Goal: Information Seeking & Learning: Check status

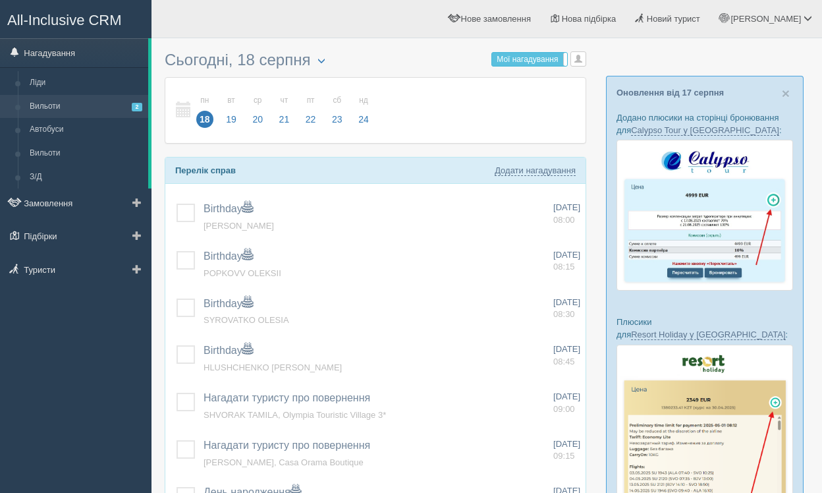
click at [76, 103] on link "Вильоти 2" at bounding box center [86, 107] width 125 height 24
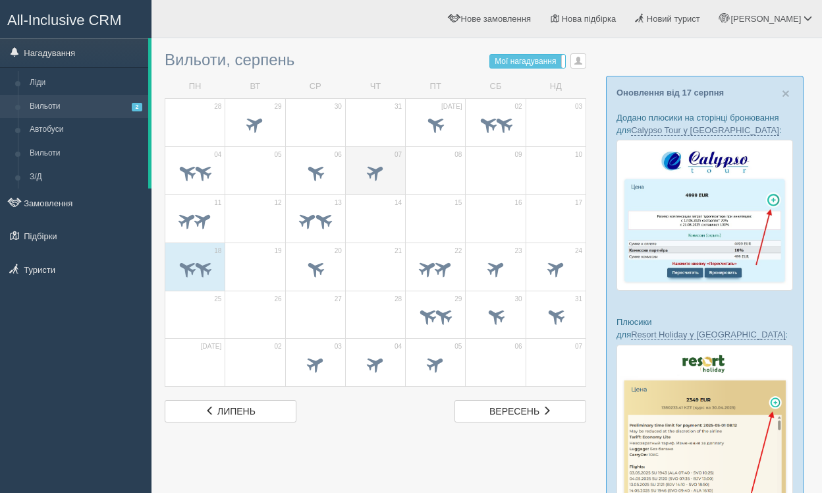
click at [369, 174] on span at bounding box center [376, 172] width 22 height 22
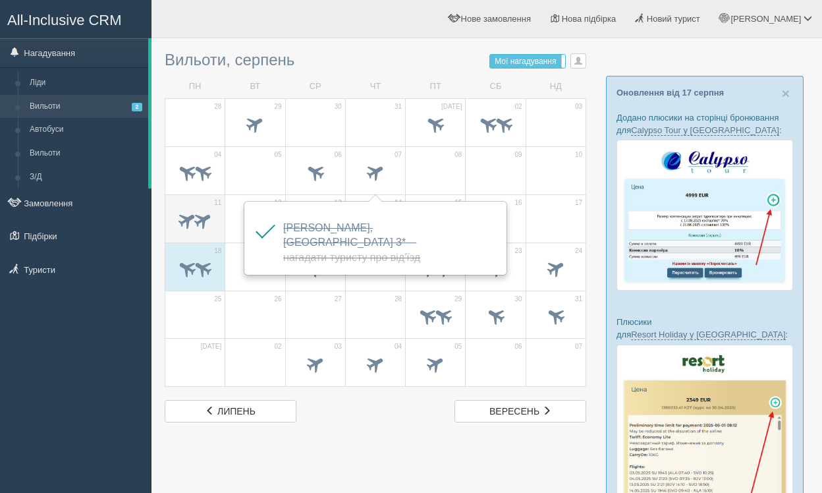
click at [182, 220] on span at bounding box center [188, 220] width 22 height 22
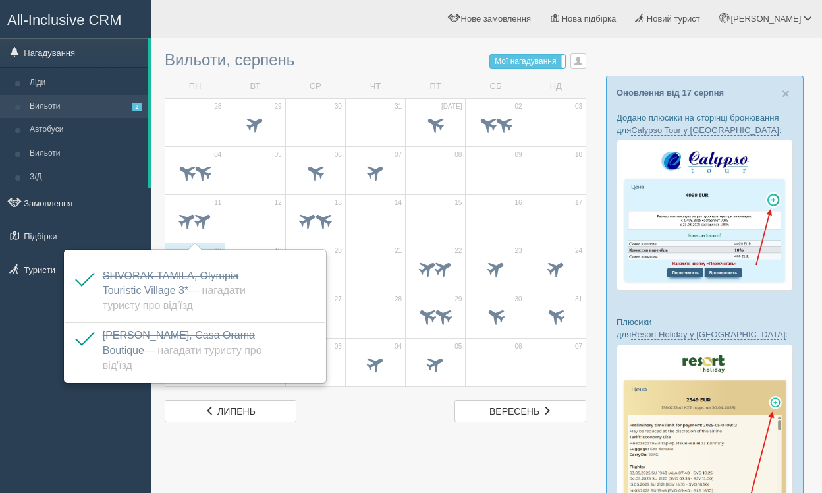
click at [370, 441] on div at bounding box center [487, 439] width 644 height 788
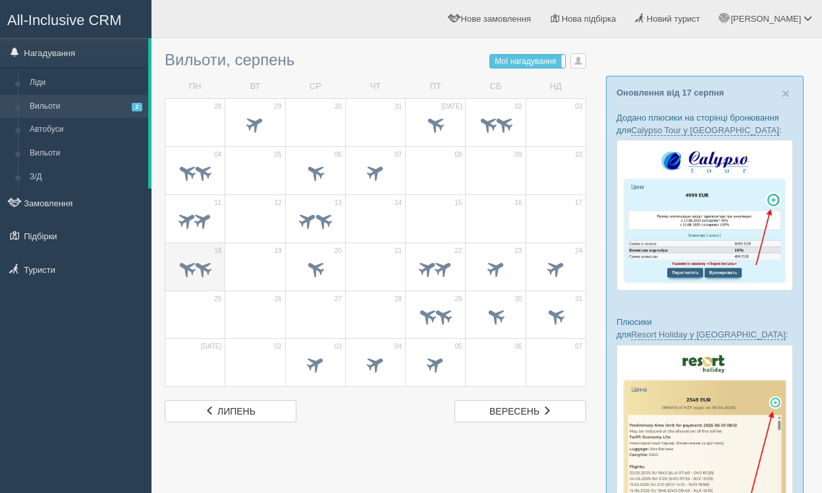
click at [202, 271] on span at bounding box center [203, 268] width 22 height 22
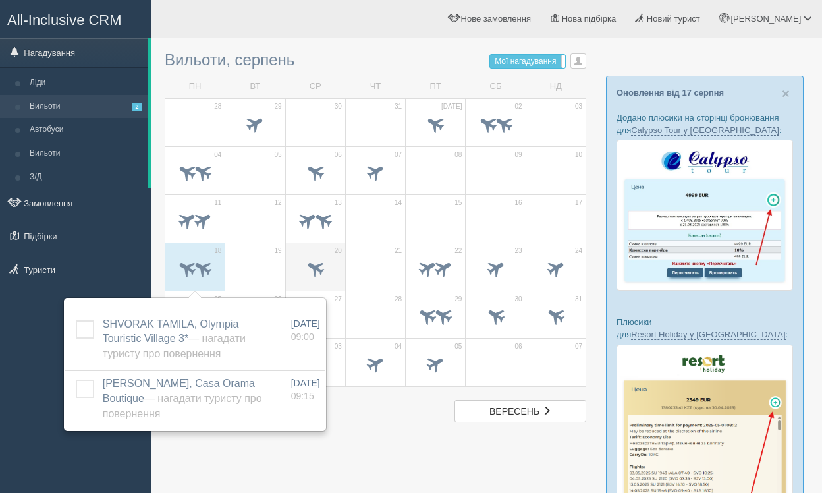
click at [323, 262] on span at bounding box center [315, 269] width 46 height 22
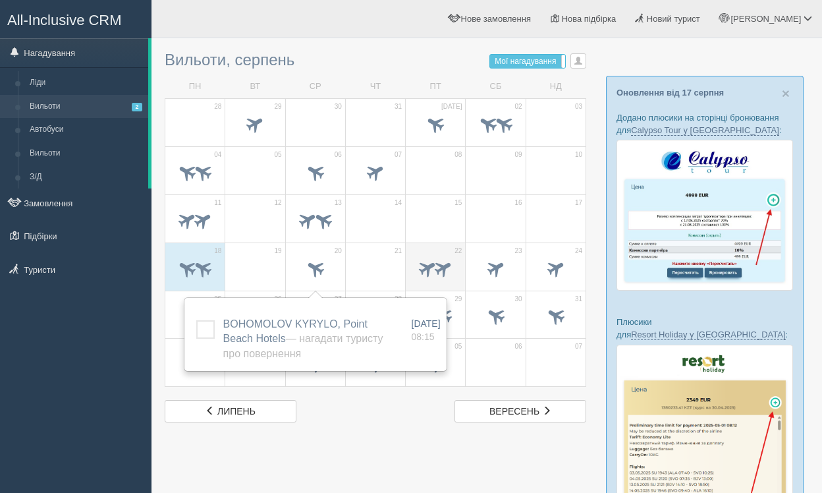
click at [412, 279] on div at bounding box center [435, 270] width 46 height 28
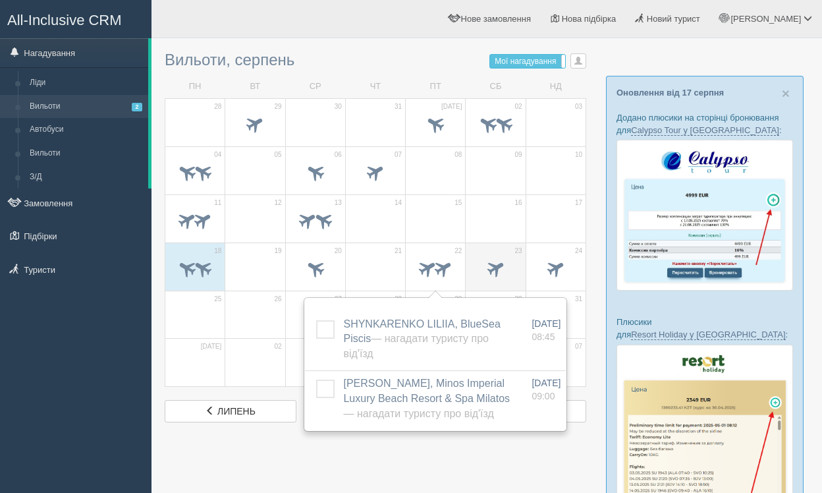
click at [491, 265] on span at bounding box center [496, 268] width 22 height 22
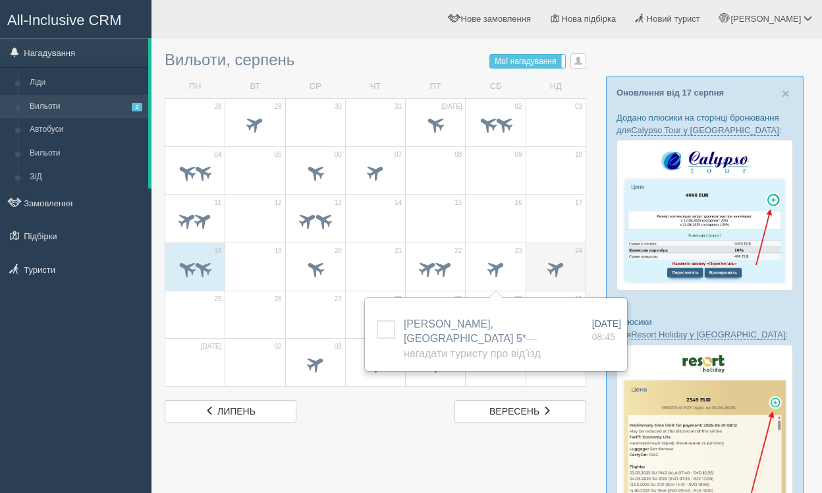
click at [555, 268] on span at bounding box center [556, 268] width 22 height 22
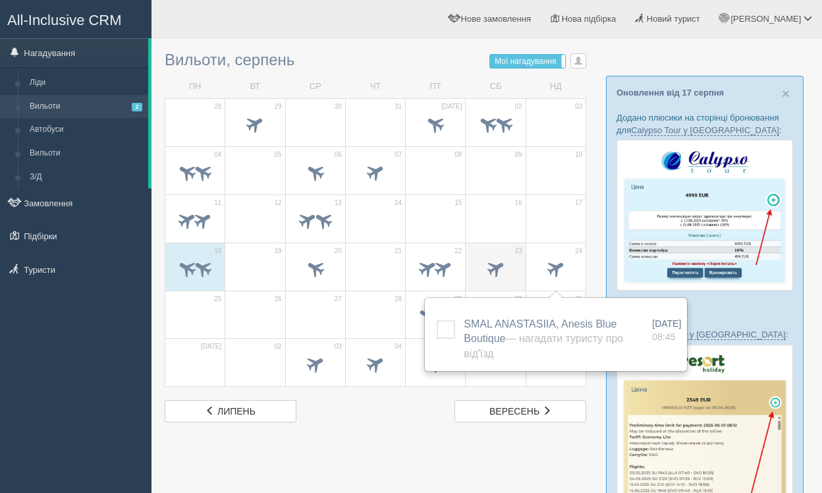
click at [489, 269] on span at bounding box center [496, 268] width 22 height 22
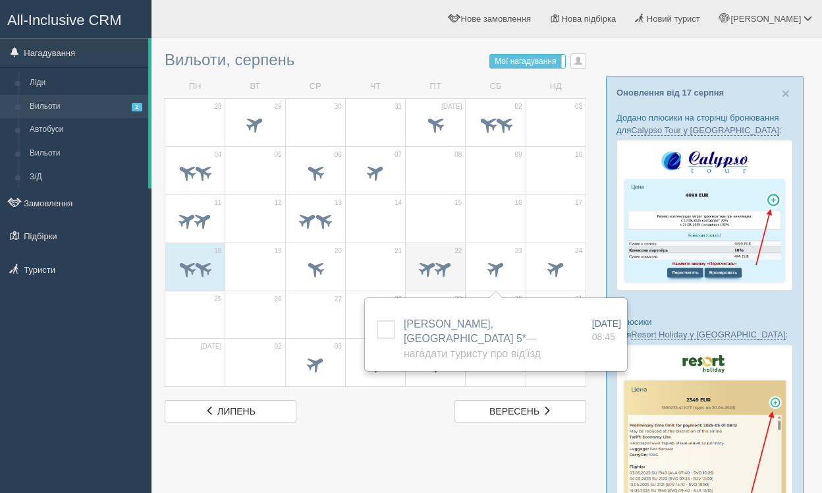
click at [450, 267] on span at bounding box center [444, 268] width 22 height 22
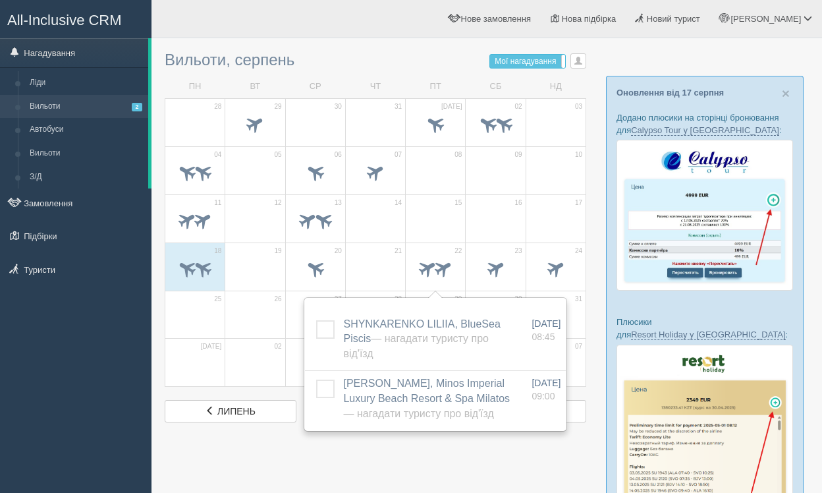
click at [450, 457] on div at bounding box center [487, 439] width 644 height 788
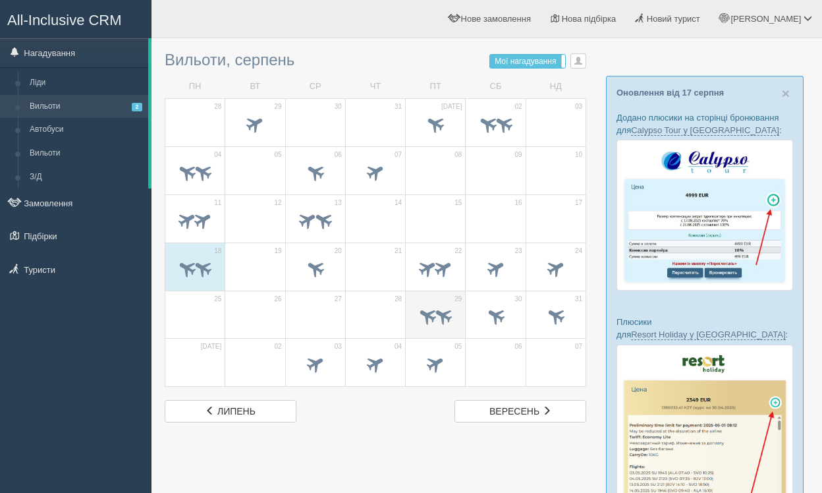
click at [430, 315] on span at bounding box center [428, 316] width 22 height 22
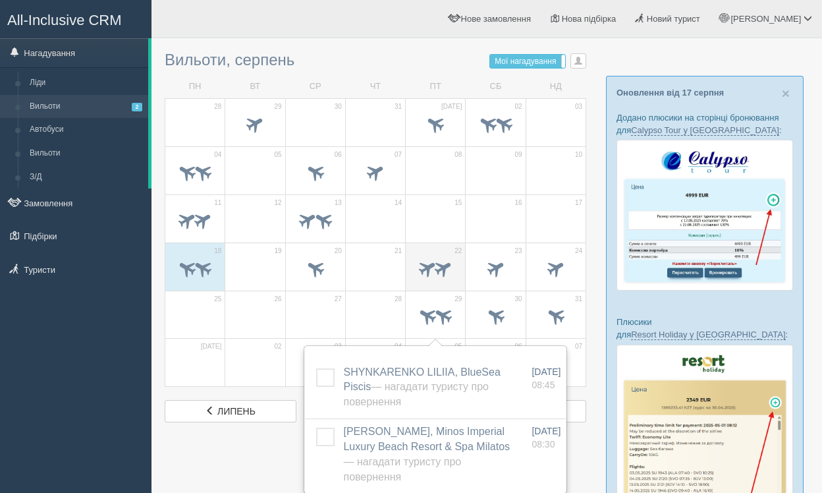
click at [451, 263] on span at bounding box center [444, 268] width 22 height 22
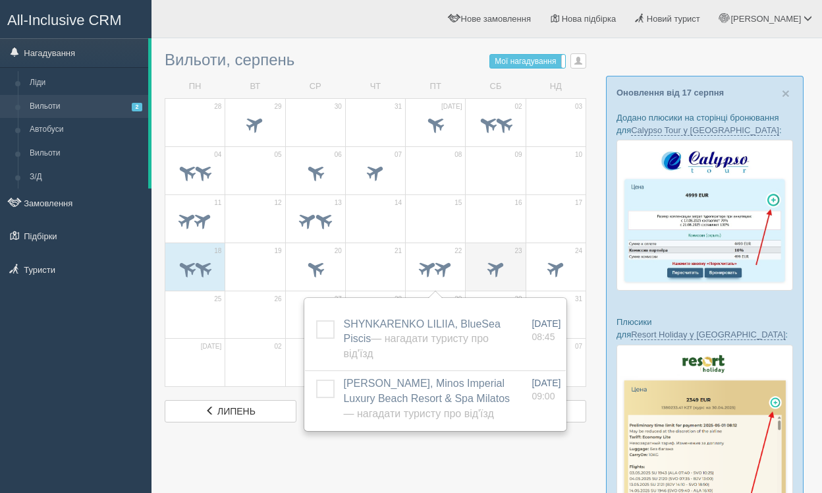
click at [499, 267] on span at bounding box center [496, 268] width 22 height 22
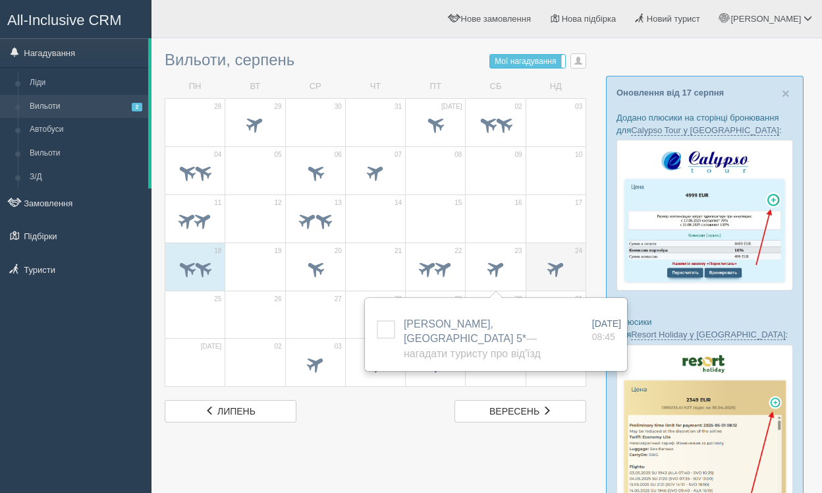
click at [539, 267] on span at bounding box center [556, 269] width 46 height 22
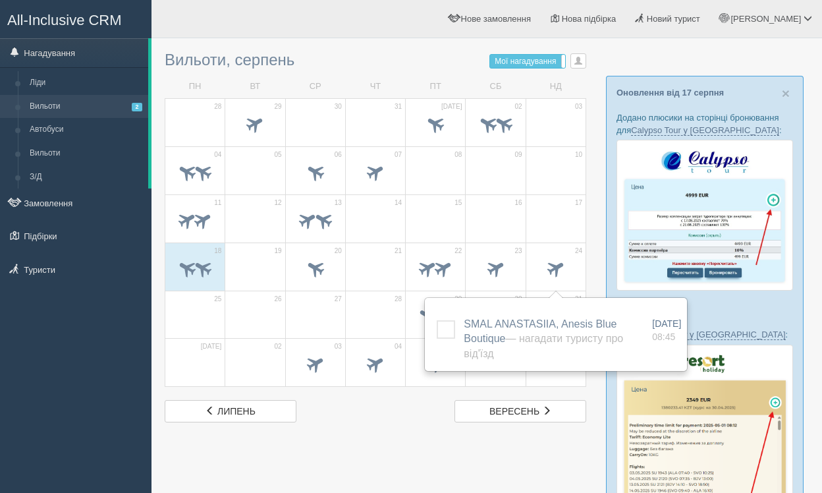
click at [414, 397] on div "Вильоти, серпень Мої нагадування Мої Усі нагадування Усі Усі нагадування Усі Мо…" at bounding box center [376, 233] width 422 height 377
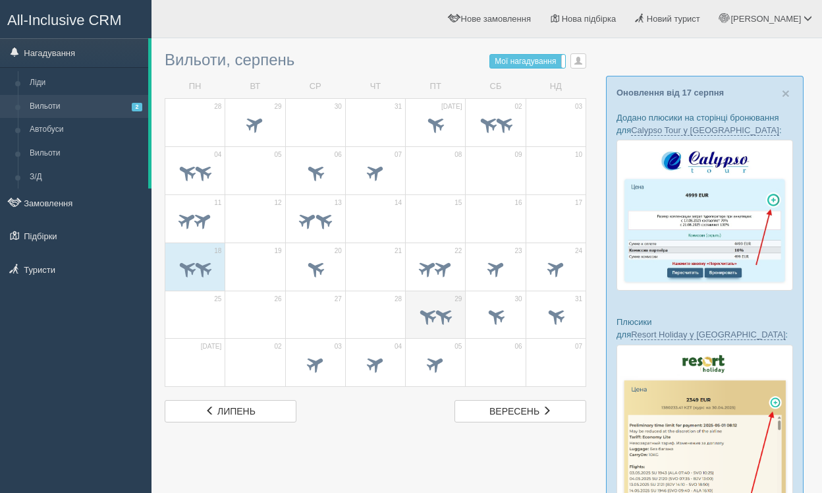
click at [447, 319] on span at bounding box center [444, 316] width 22 height 22
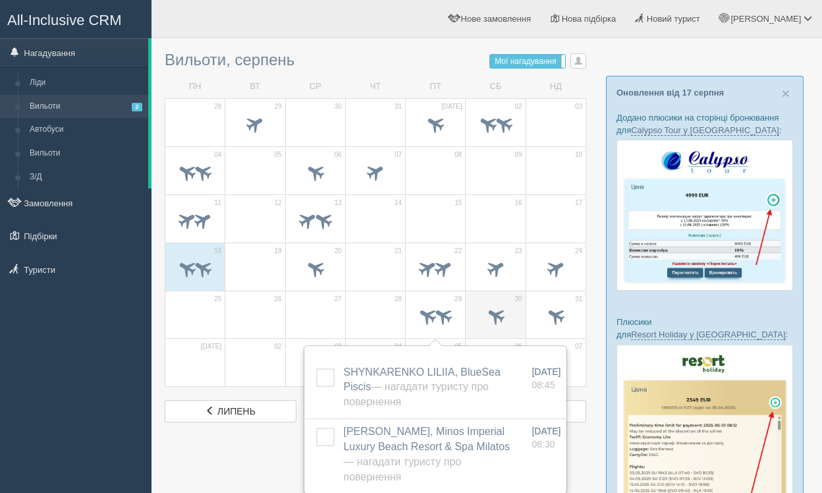
click at [496, 317] on span at bounding box center [496, 316] width 22 height 22
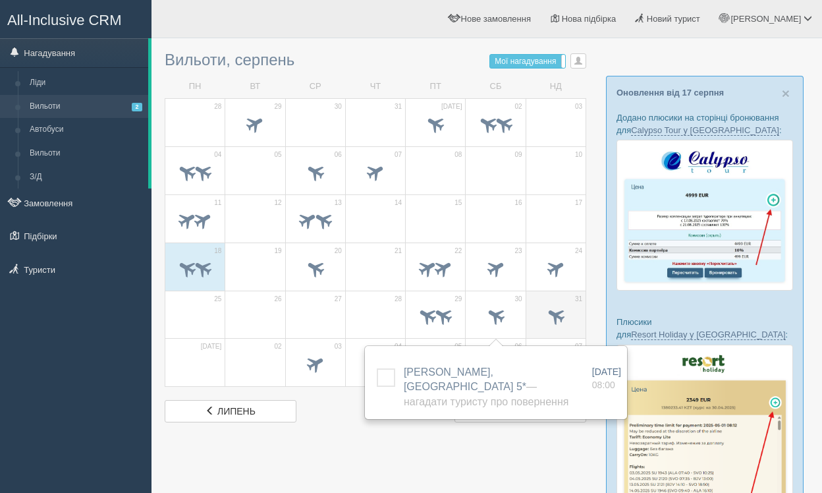
click at [562, 318] on span at bounding box center [556, 316] width 22 height 22
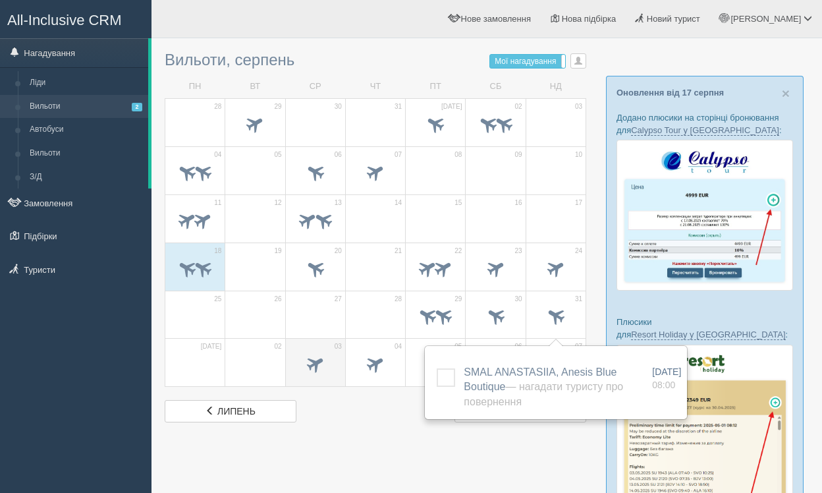
click at [320, 357] on span at bounding box center [315, 364] width 22 height 22
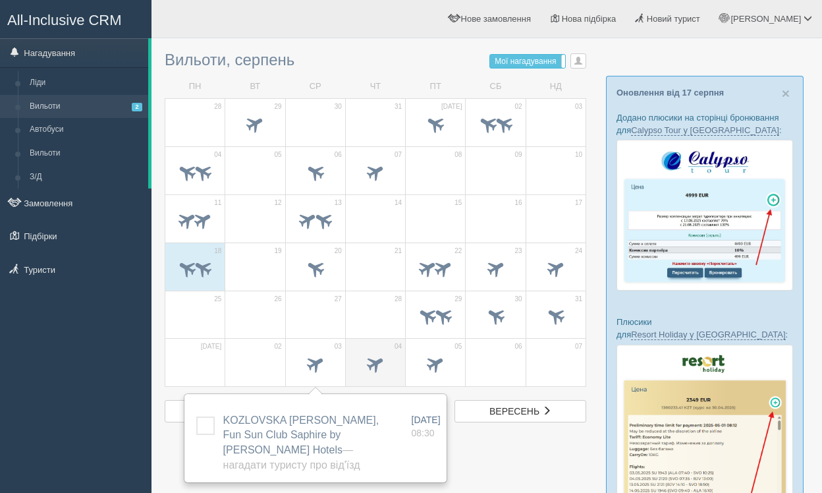
click at [371, 363] on span at bounding box center [376, 364] width 22 height 22
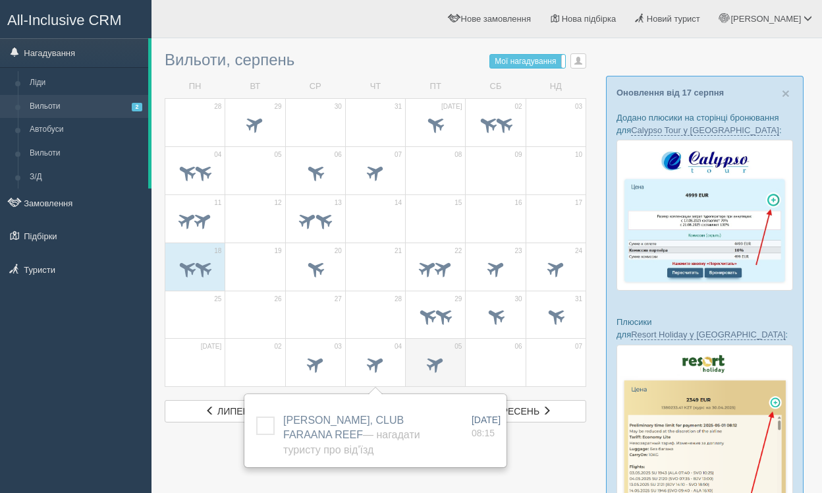
click at [435, 363] on span at bounding box center [436, 364] width 22 height 22
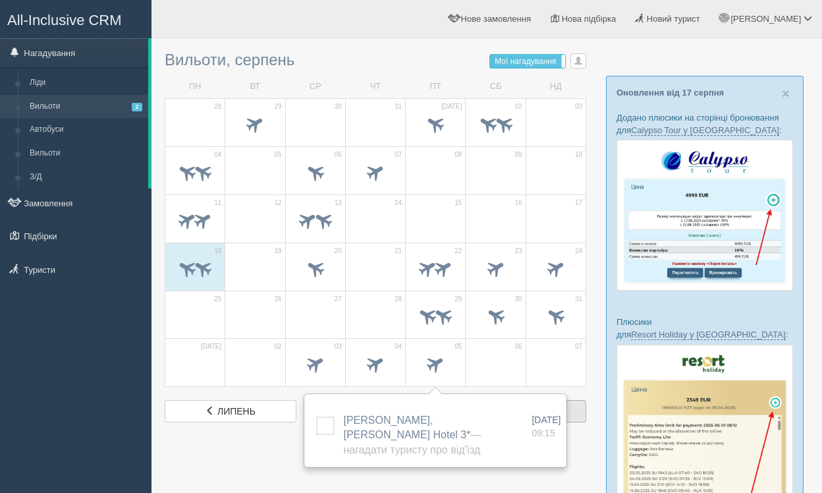
click at [580, 408] on link "вер вересень" at bounding box center [521, 411] width 132 height 22
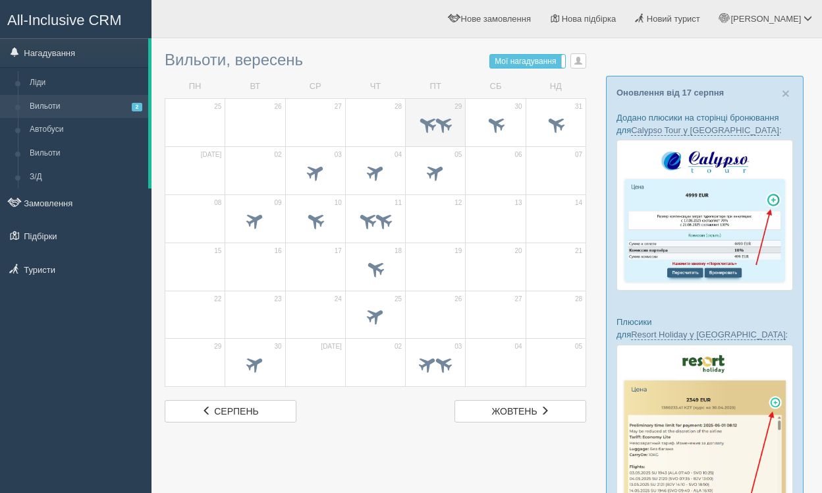
click at [446, 129] on span at bounding box center [444, 124] width 22 height 22
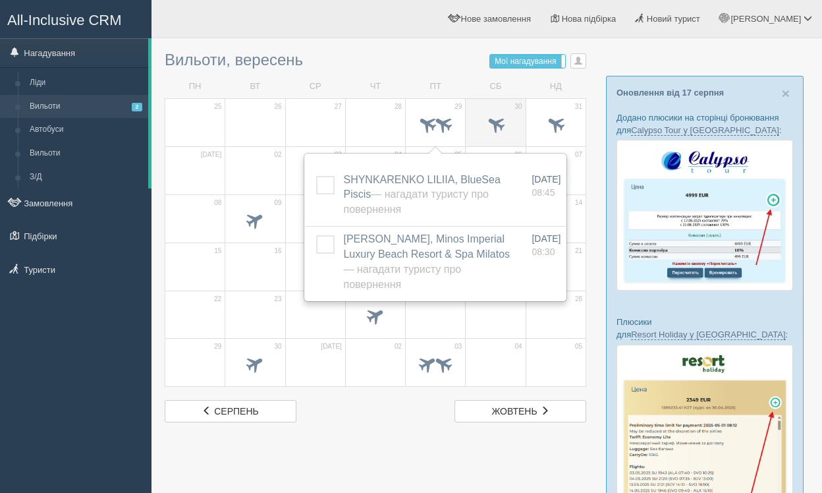
click at [510, 125] on span at bounding box center [495, 126] width 46 height 22
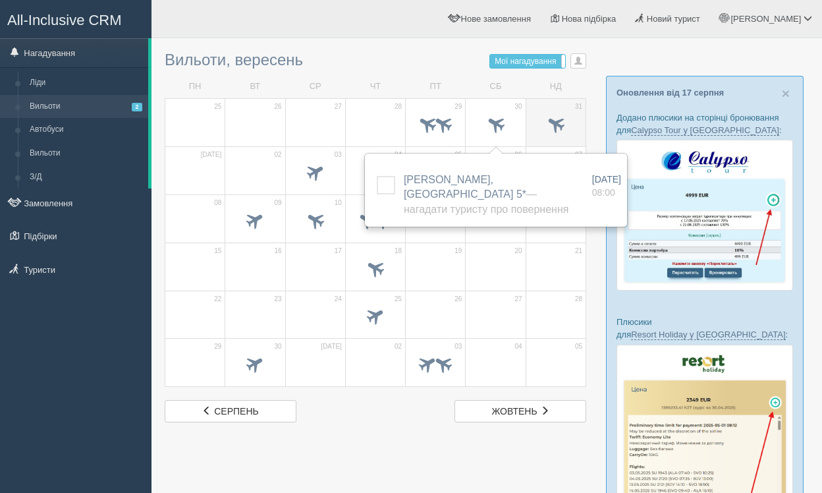
click at [566, 121] on span at bounding box center [556, 124] width 22 height 22
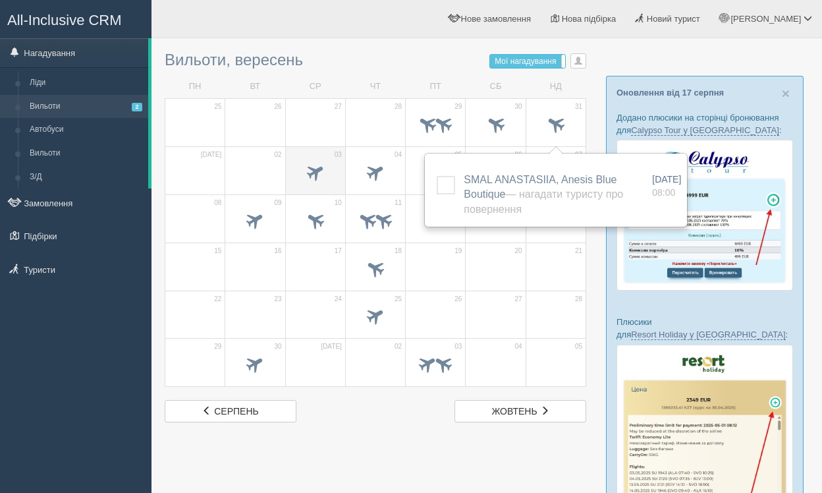
click at [317, 175] on span at bounding box center [315, 172] width 22 height 22
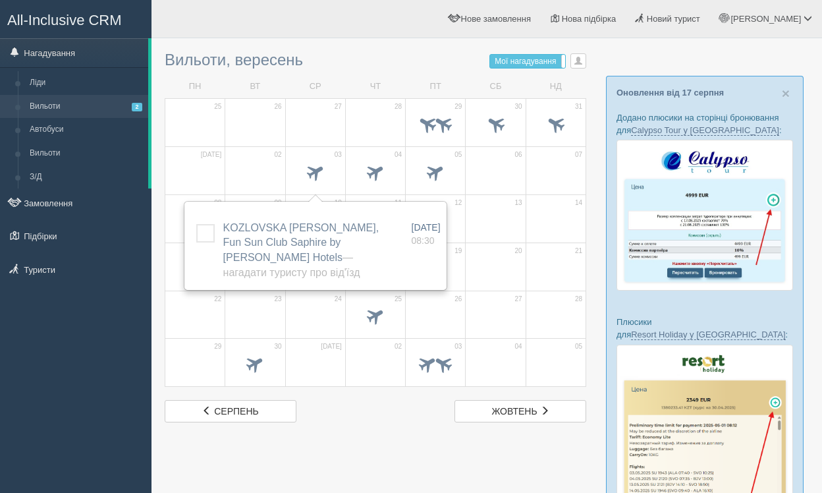
click at [335, 409] on div "сер серпень жов жовтень" at bounding box center [375, 411] width 435 height 22
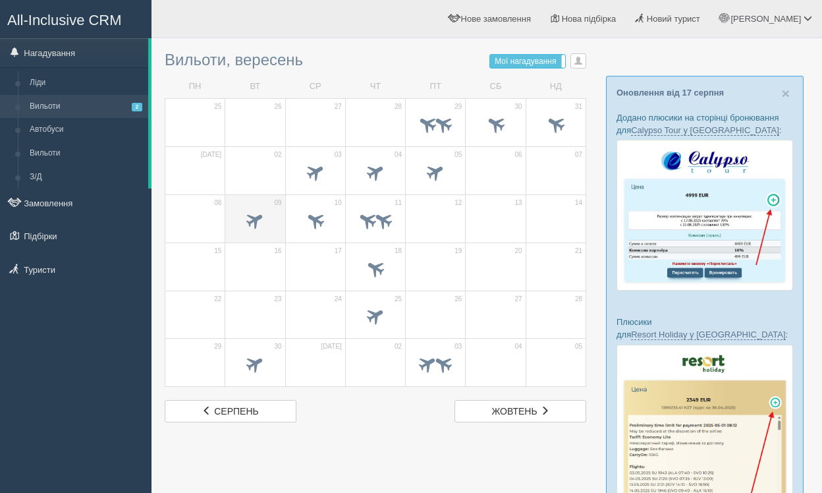
click at [256, 216] on span at bounding box center [255, 220] width 22 height 22
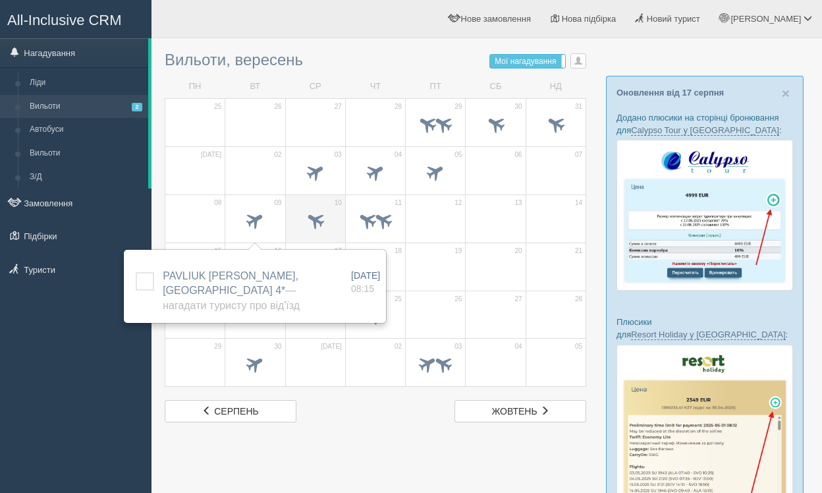
click at [312, 222] on span at bounding box center [315, 220] width 22 height 22
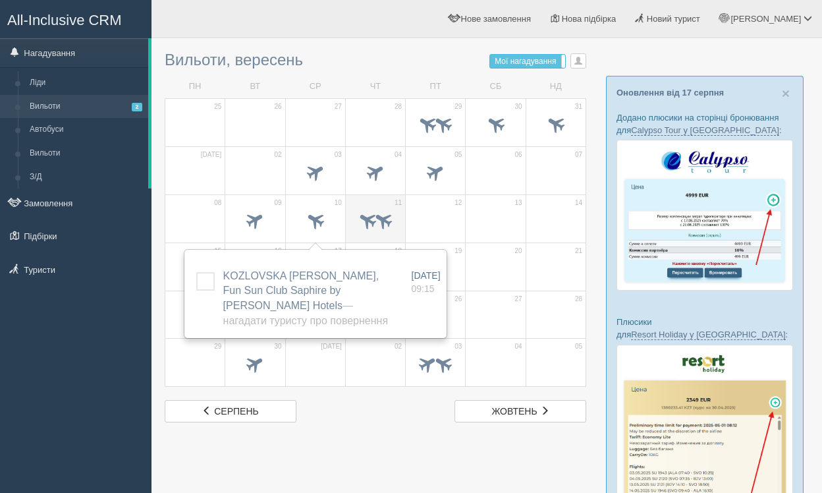
click at [364, 221] on span at bounding box center [368, 220] width 22 height 22
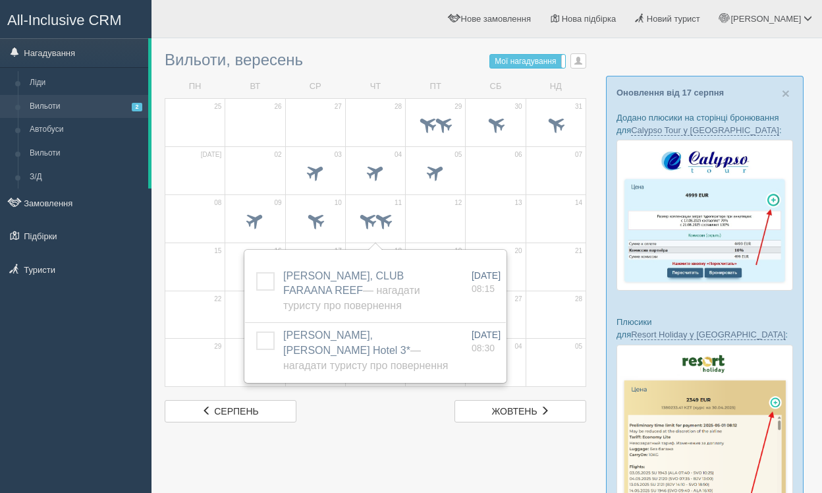
click at [401, 420] on div "сер серпень жов жовтень" at bounding box center [375, 411] width 435 height 22
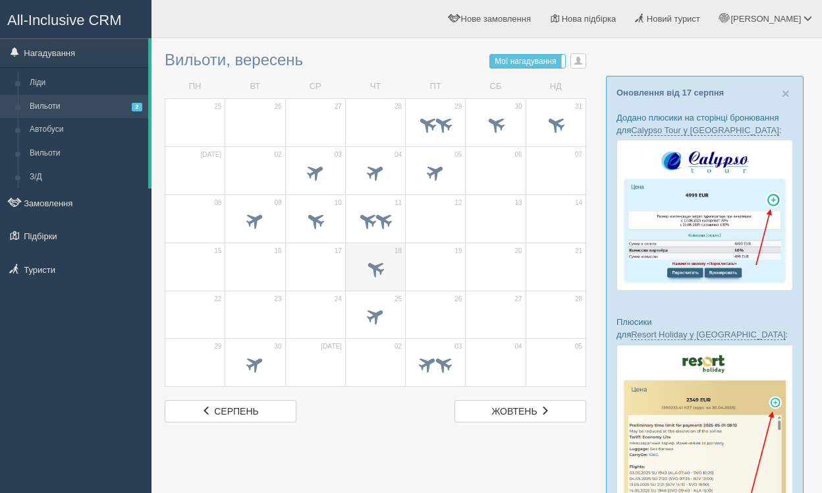
click at [375, 267] on span at bounding box center [376, 268] width 22 height 22
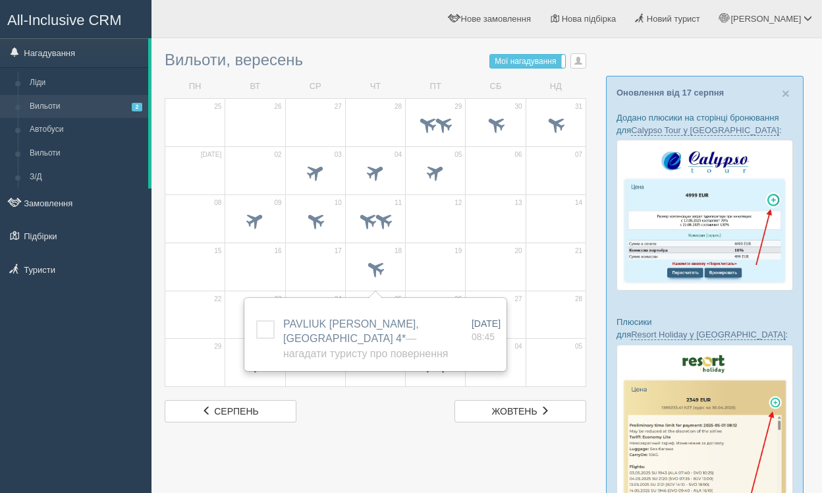
click at [417, 453] on div at bounding box center [487, 439] width 644 height 788
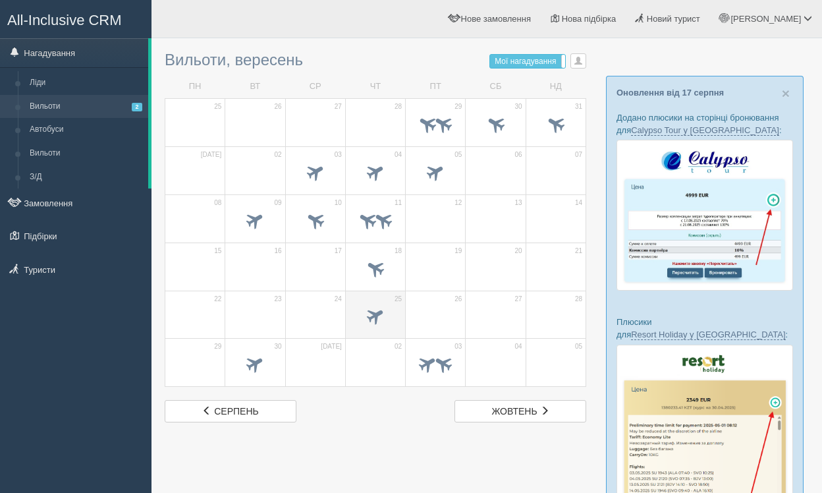
click at [370, 314] on span at bounding box center [376, 316] width 22 height 22
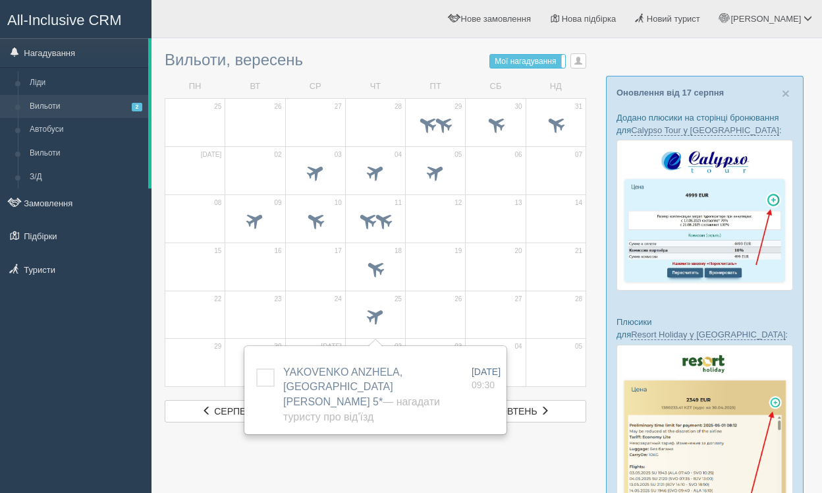
click at [434, 436] on div at bounding box center [487, 439] width 644 height 788
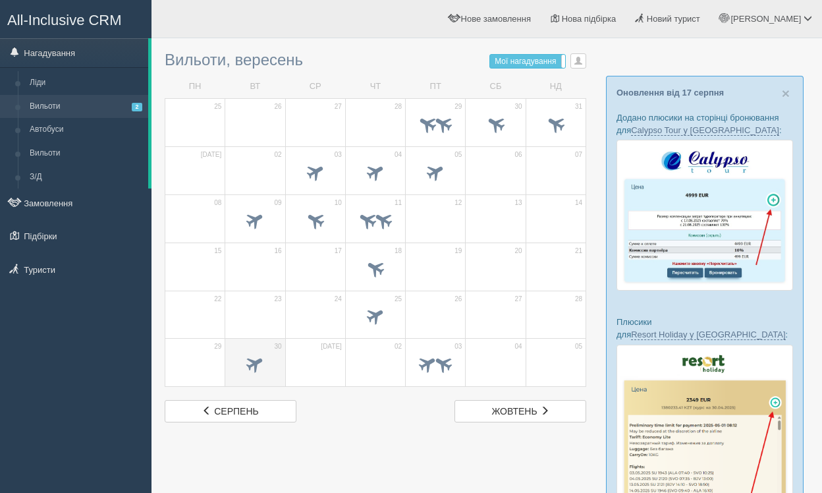
click at [248, 368] on span at bounding box center [255, 364] width 22 height 22
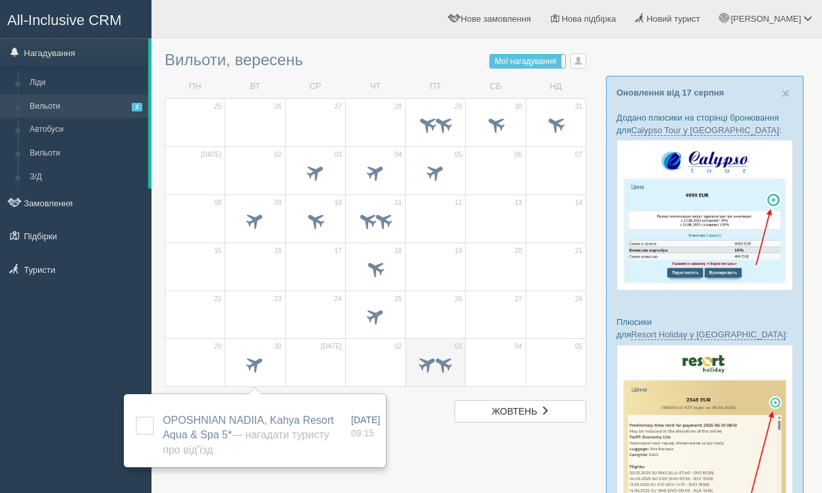
click at [441, 370] on span at bounding box center [444, 364] width 22 height 22
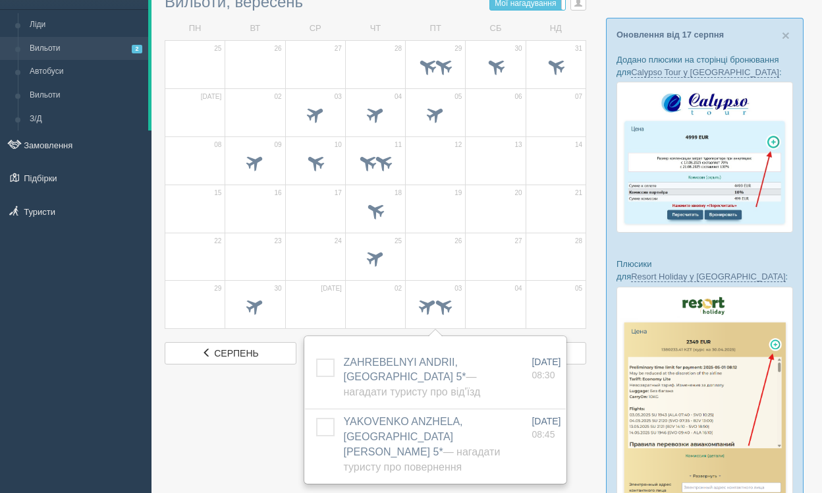
scroll to position [86, 0]
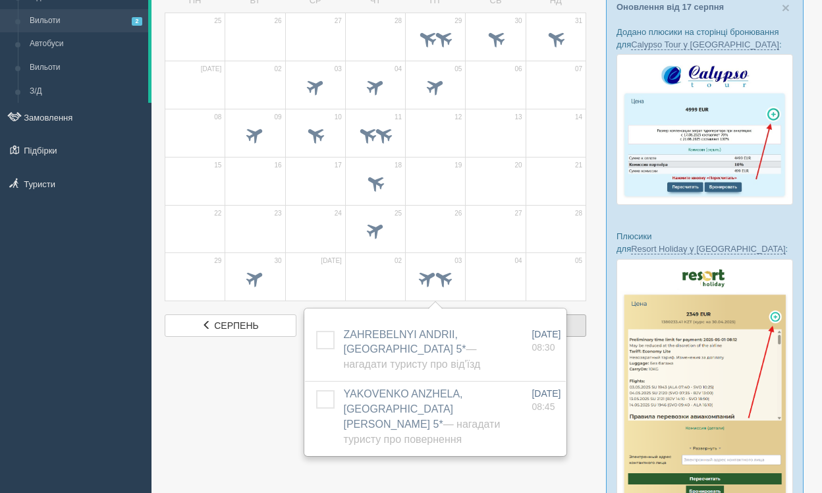
click at [580, 330] on link "жов жовтень" at bounding box center [521, 325] width 132 height 22
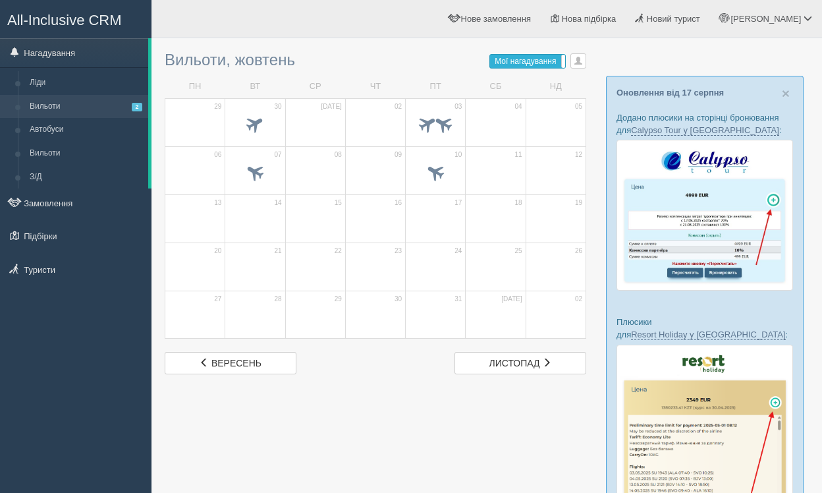
click at [555, 61] on span "Мої нагадування" at bounding box center [525, 61] width 61 height 9
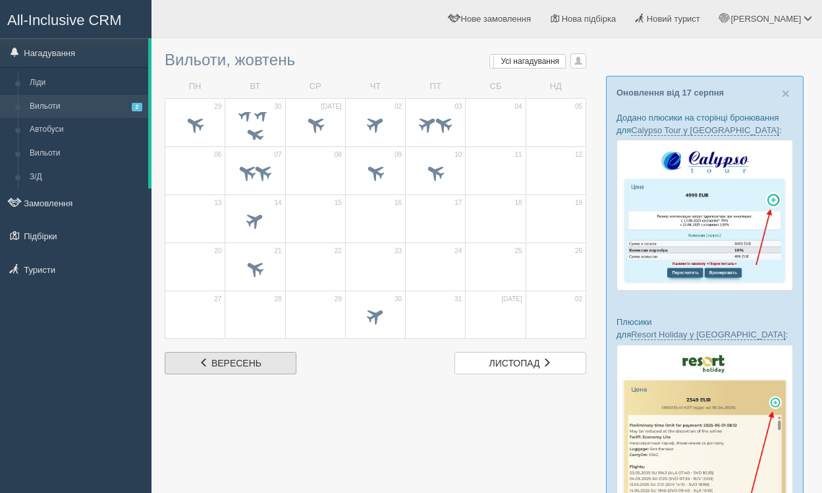
click at [273, 361] on link "вер вересень" at bounding box center [231, 363] width 132 height 22
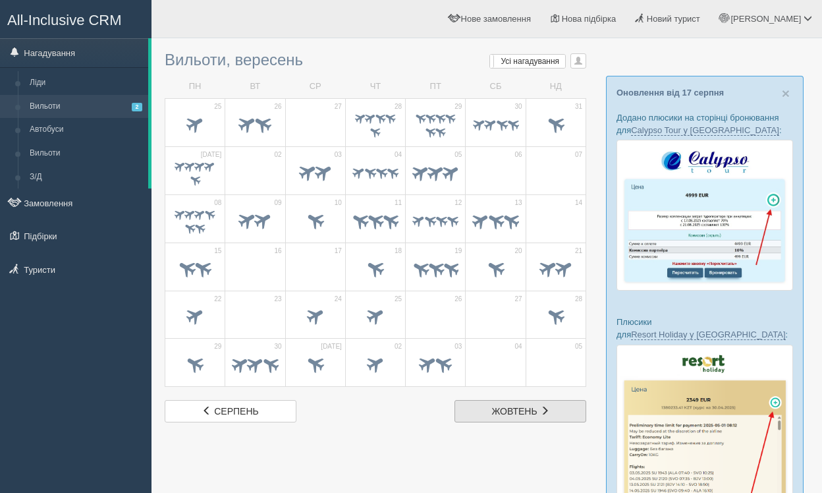
drag, startPoint x: 511, startPoint y: 413, endPoint x: 485, endPoint y: 410, distance: 26.6
click at [368, 118] on span at bounding box center [370, 117] width 13 height 13
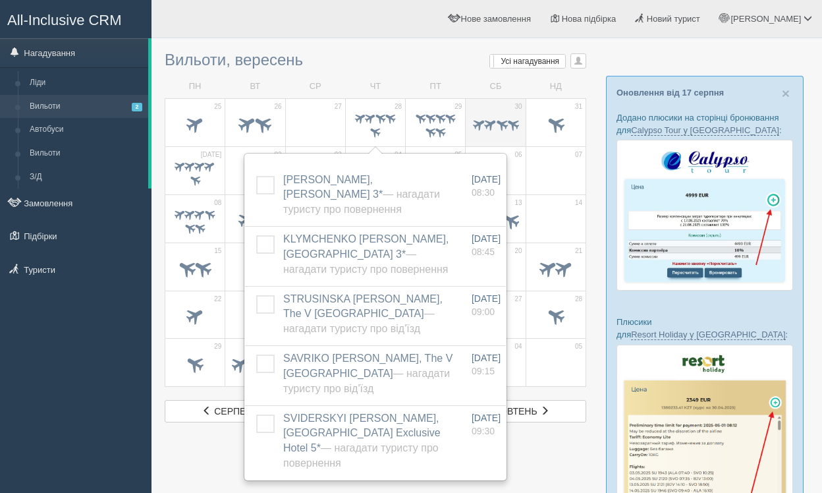
click at [487, 128] on span at bounding box center [489, 124] width 15 height 15
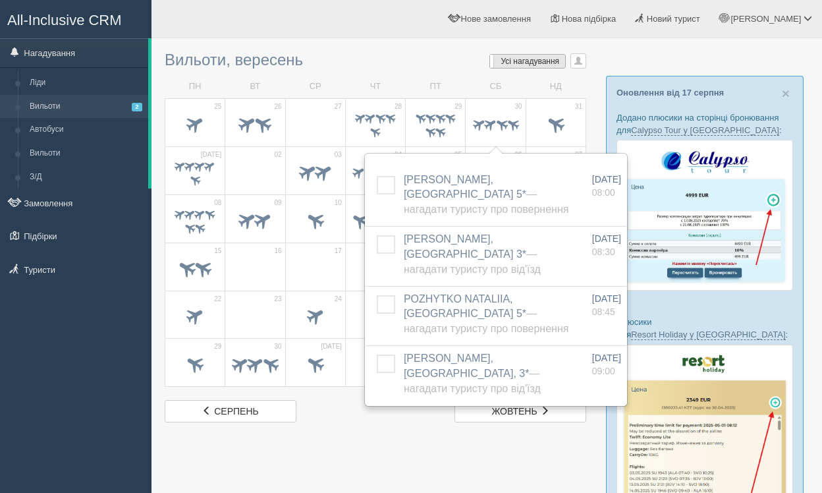
click at [528, 61] on span "Усі нагадування" at bounding box center [530, 61] width 59 height 9
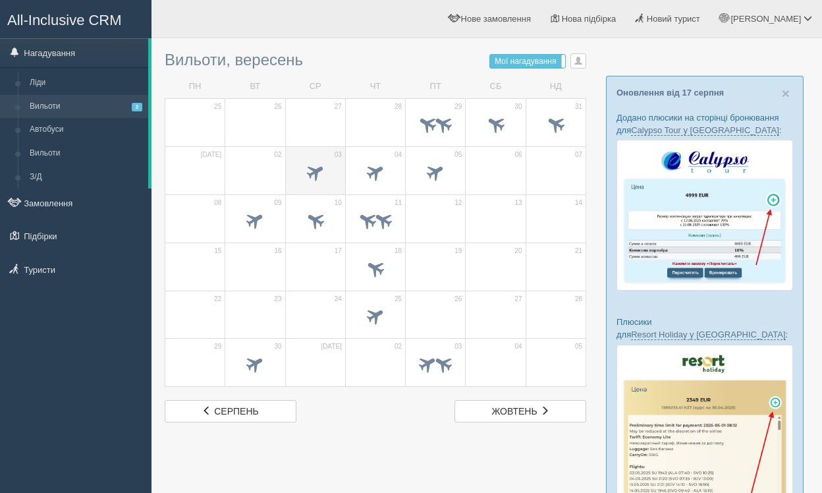
click at [310, 175] on span at bounding box center [315, 172] width 22 height 22
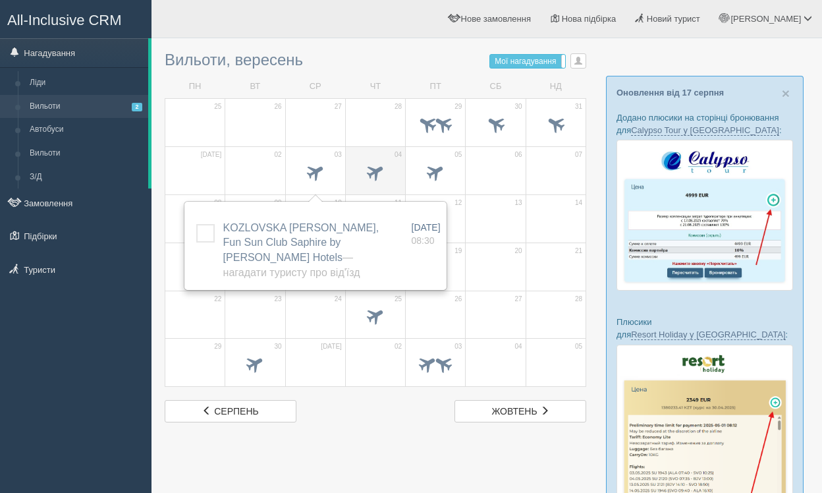
click at [388, 177] on span at bounding box center [375, 174] width 46 height 22
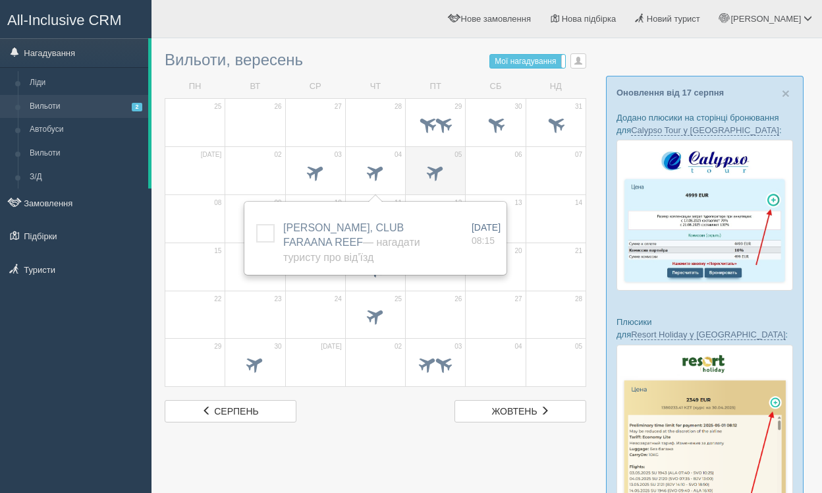
click at [437, 173] on span at bounding box center [436, 172] width 22 height 22
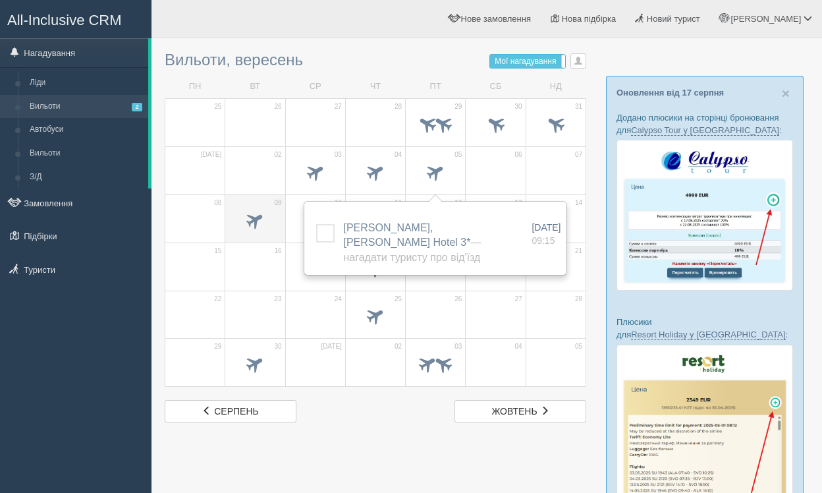
click at [265, 217] on span at bounding box center [255, 220] width 22 height 22
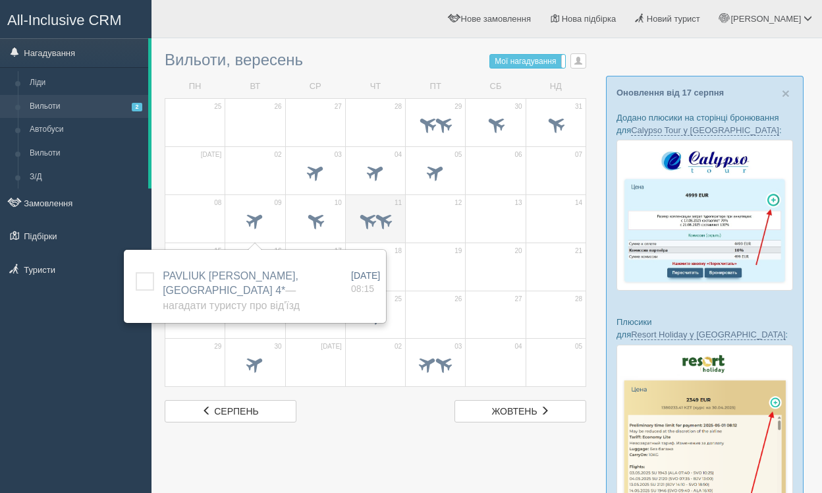
click at [382, 217] on span at bounding box center [384, 220] width 22 height 22
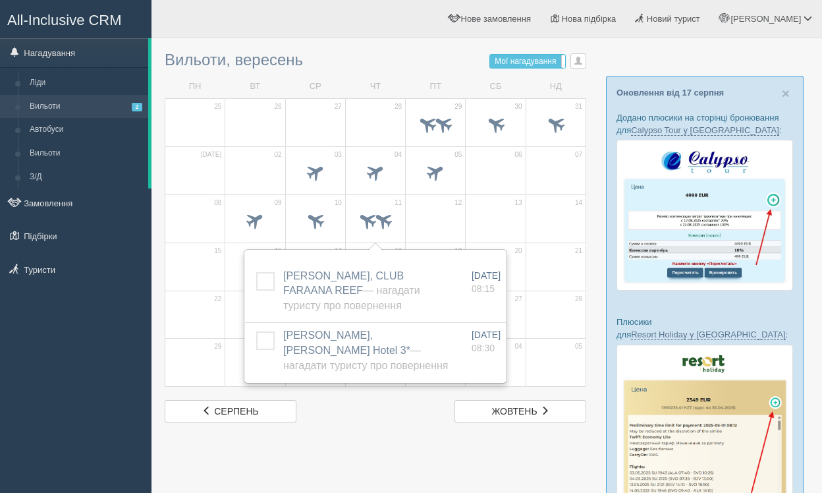
click at [362, 443] on div at bounding box center [487, 439] width 644 height 788
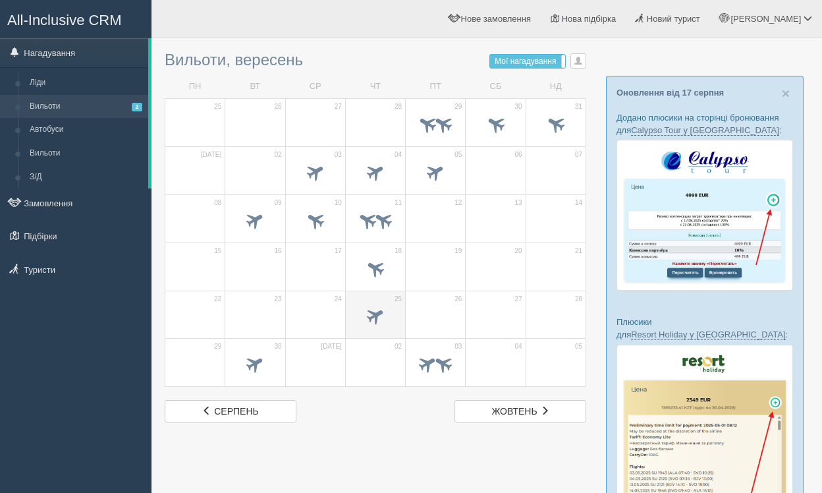
click at [379, 325] on span at bounding box center [375, 317] width 46 height 22
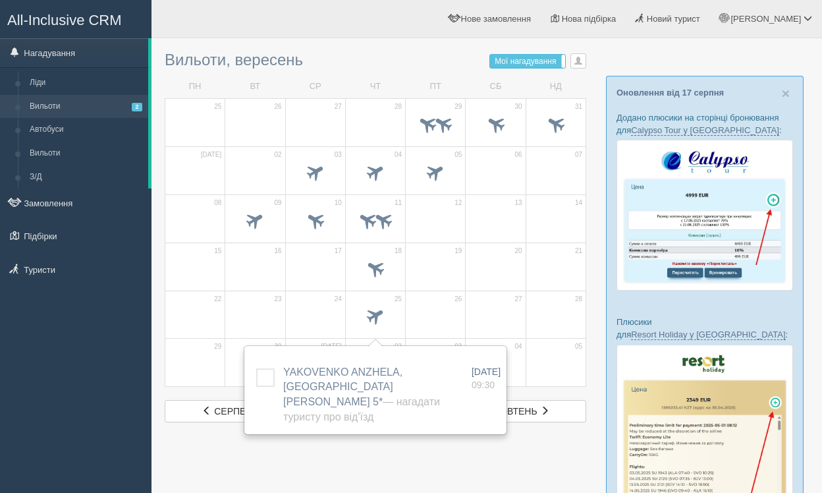
click at [409, 424] on div at bounding box center [487, 439] width 644 height 788
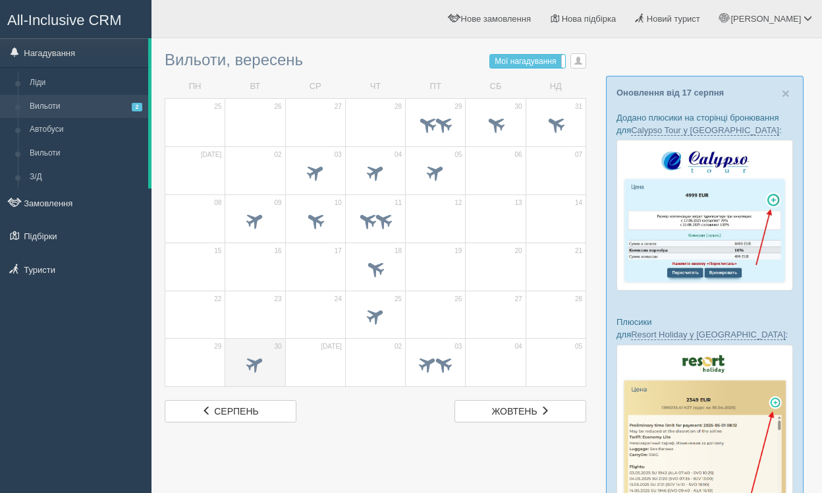
click at [263, 355] on span at bounding box center [255, 364] width 22 height 22
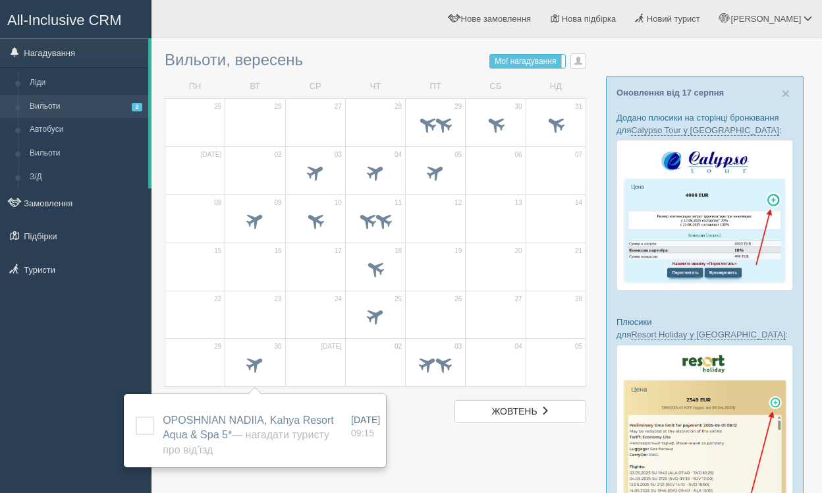
click at [419, 422] on div "сер серпень жов жовтень" at bounding box center [375, 411] width 435 height 22
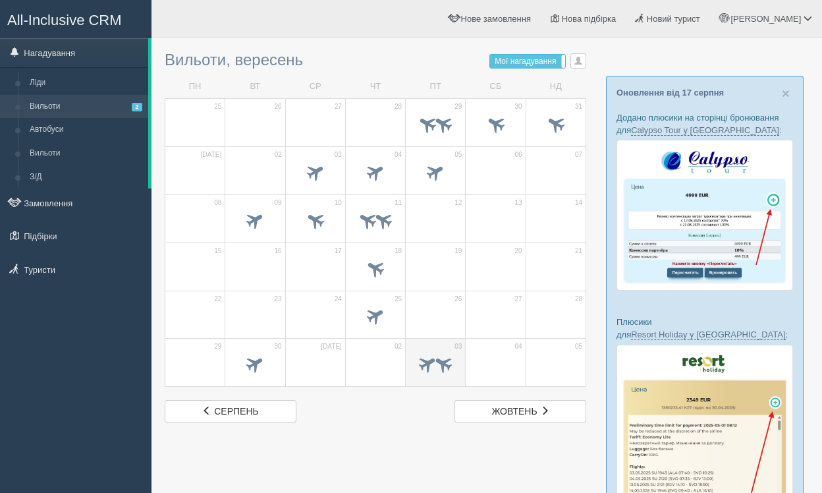
click at [428, 375] on span at bounding box center [435, 365] width 46 height 22
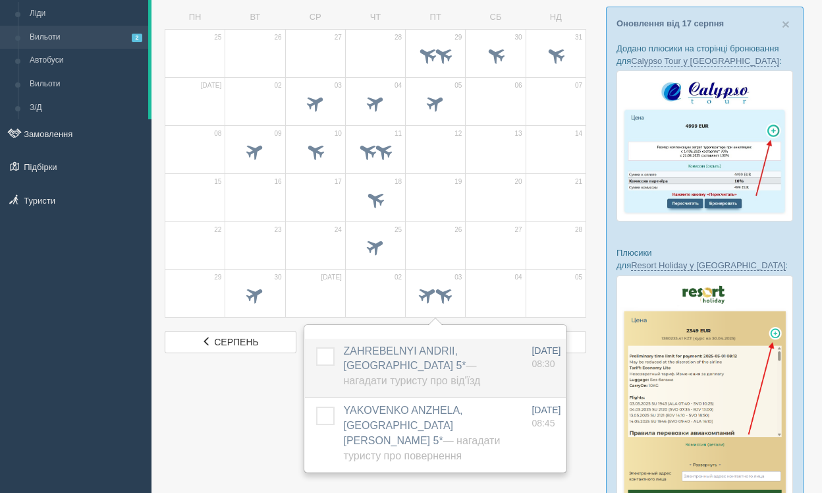
scroll to position [69, 0]
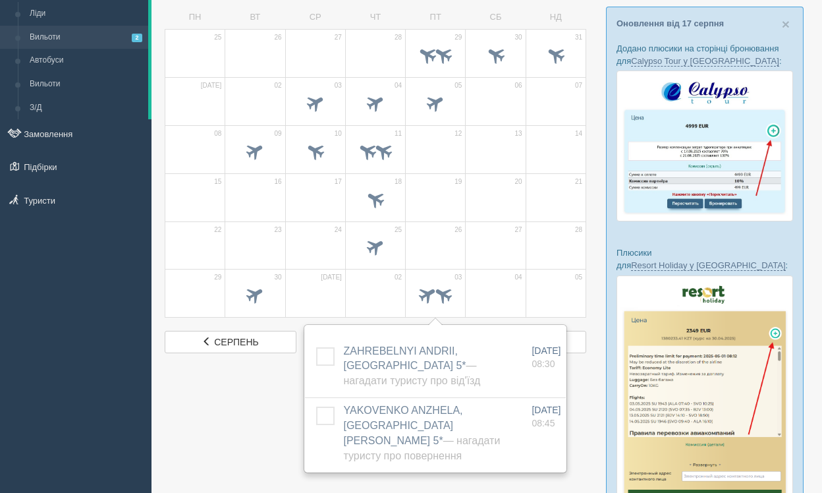
click at [239, 451] on div at bounding box center [487, 370] width 644 height 788
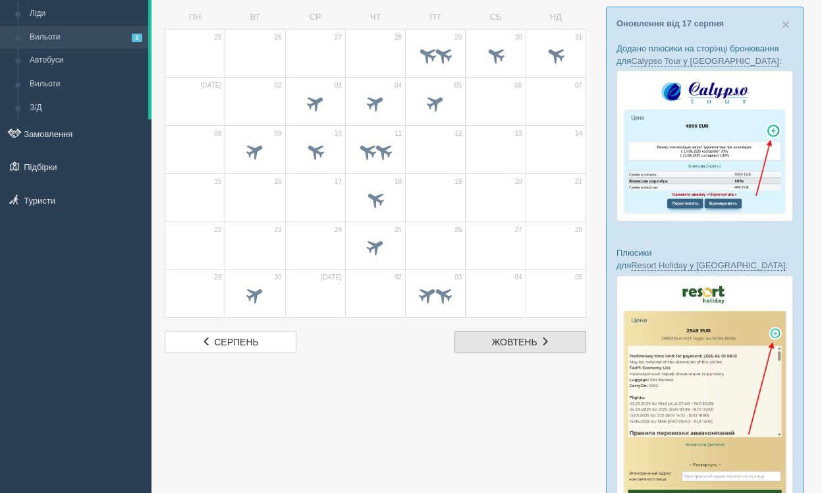
click at [492, 346] on span "жовтень" at bounding box center [514, 342] width 45 height 11
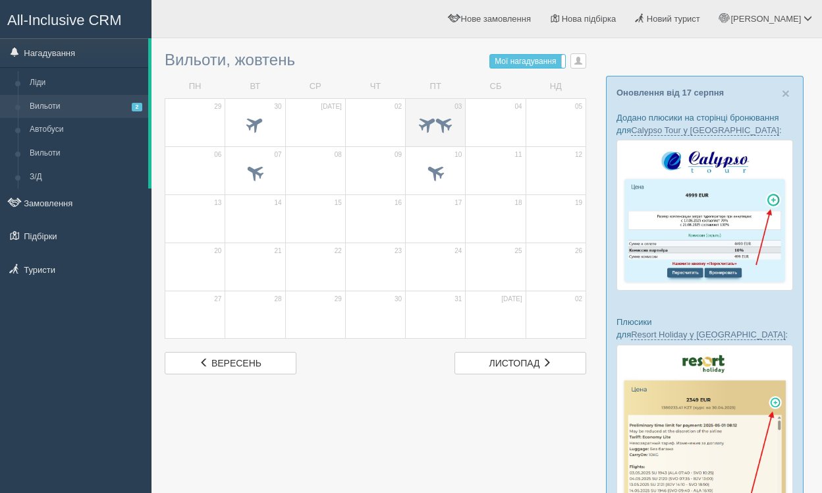
click at [431, 128] on span at bounding box center [428, 124] width 22 height 22
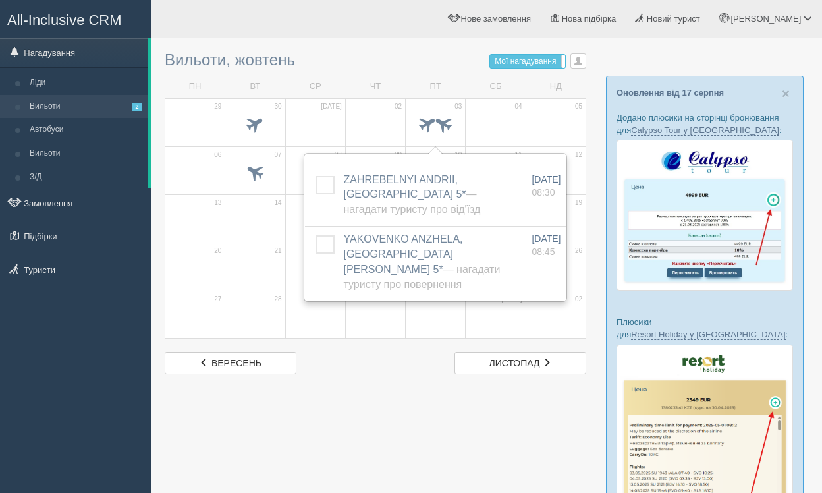
click at [445, 445] on div at bounding box center [487, 439] width 644 height 788
